Goal: Check status: Check status

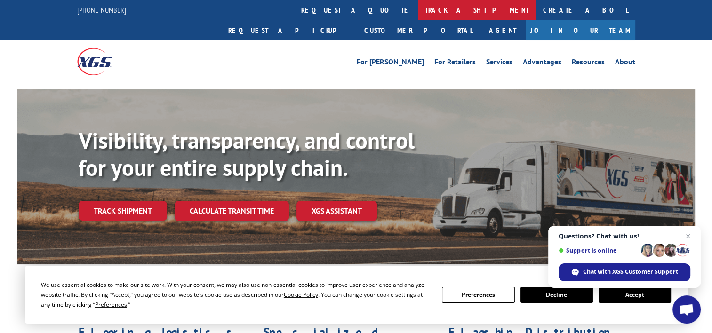
click at [418, 11] on link "track a shipment" at bounding box center [477, 10] width 118 height 20
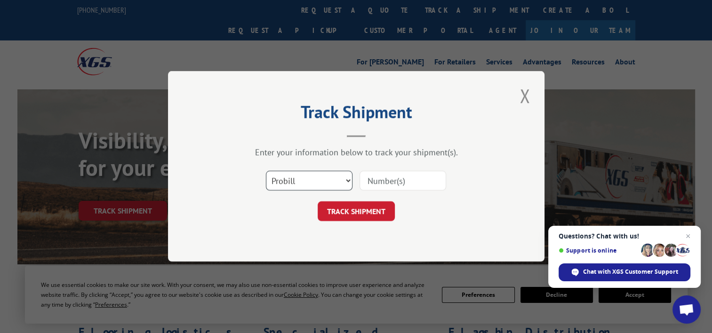
click at [338, 186] on select "Select category... Probill BOL PO" at bounding box center [309, 181] width 87 height 20
select select "po"
click at [266, 171] on select "Select category... Probill BOL PO" at bounding box center [309, 181] width 87 height 20
click at [394, 183] on input at bounding box center [402, 181] width 87 height 20
paste input "19516589"
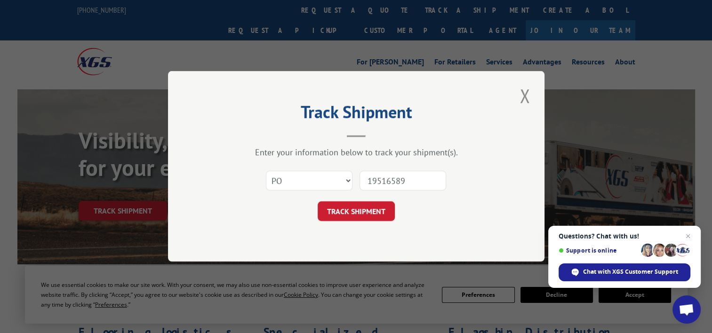
type input "19516589"
click button "TRACK SHIPMENT" at bounding box center [355, 212] width 77 height 20
